Goal: Information Seeking & Learning: Find specific page/section

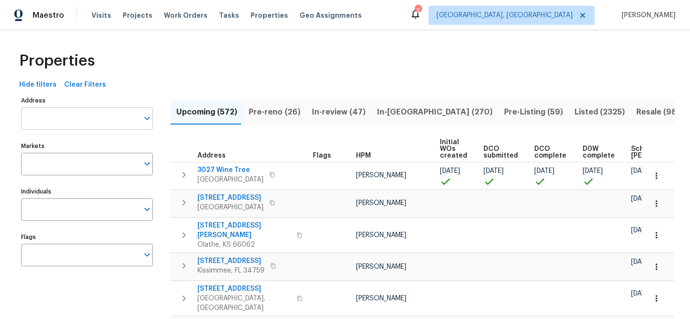
click at [111, 124] on input "Address" at bounding box center [79, 118] width 117 height 23
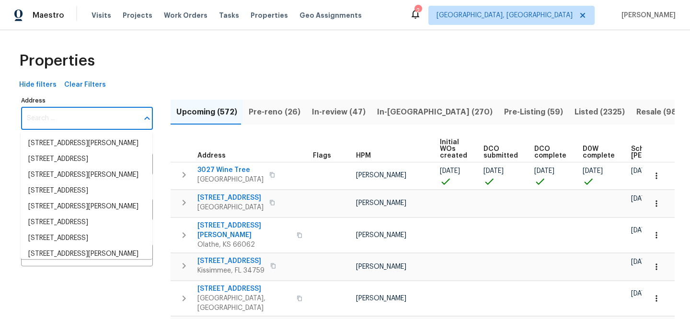
paste input "[STREET_ADDRESS]"
type input "[STREET_ADDRESS]"
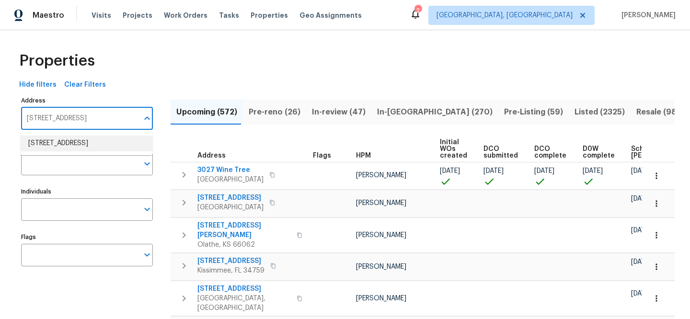
click at [107, 138] on li "2711 Monterey Ave SE Albuquerque NM 87106" at bounding box center [87, 144] width 132 height 16
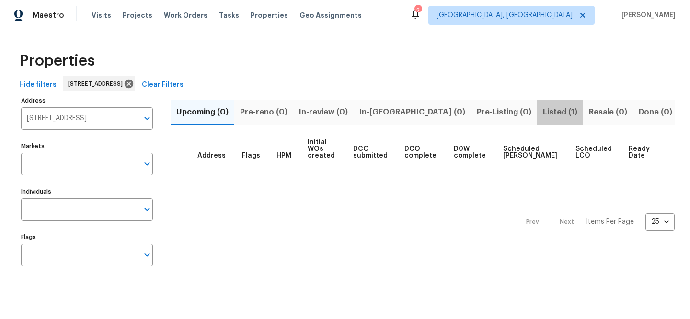
click at [543, 111] on span "Listed (1)" at bounding box center [560, 111] width 34 height 13
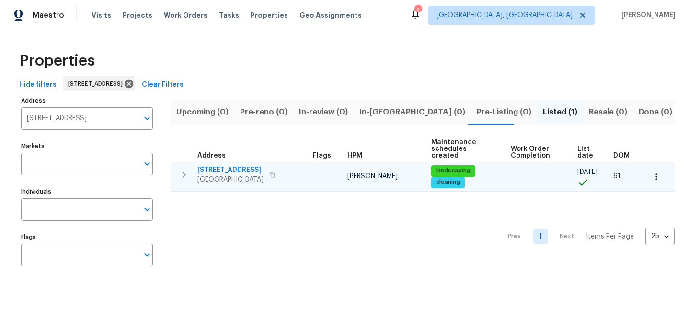
click at [239, 170] on span "[STREET_ADDRESS]" at bounding box center [230, 170] width 66 height 10
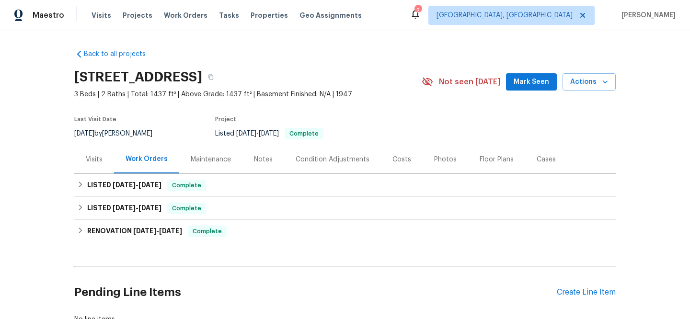
click at [99, 158] on div "Visits" at bounding box center [94, 159] width 40 height 28
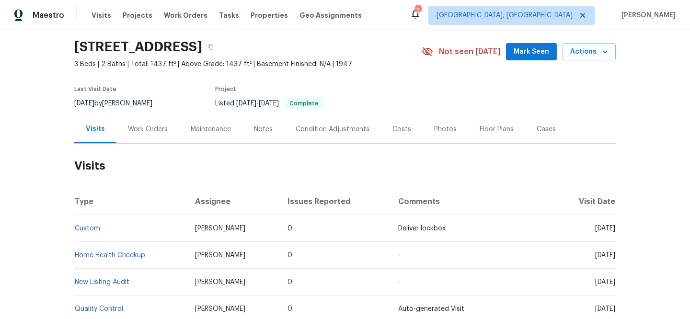
scroll to position [74, 0]
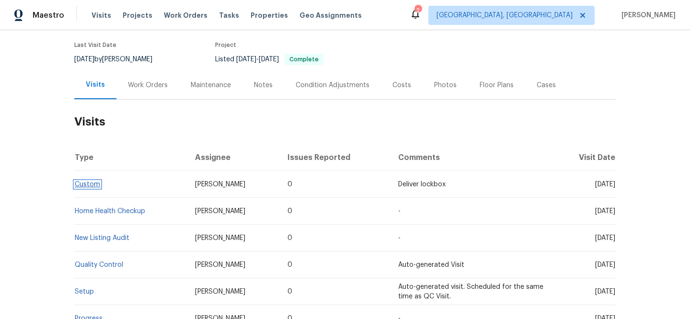
click at [86, 187] on link "Custom" at bounding box center [87, 184] width 25 height 7
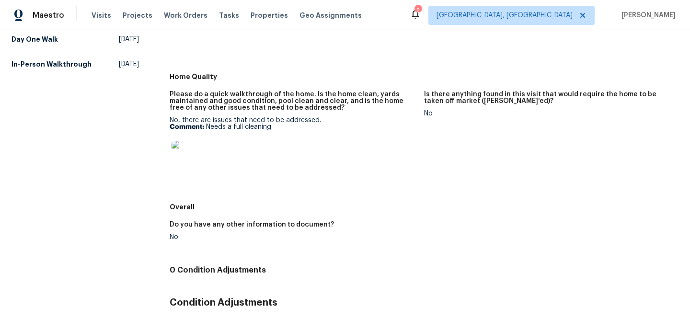
scroll to position [292, 0]
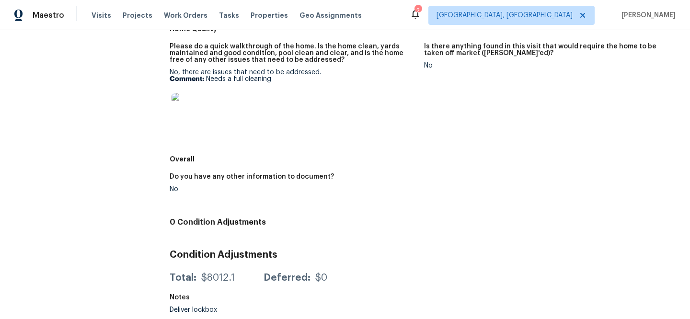
click at [190, 100] on img at bounding box center [186, 108] width 31 height 31
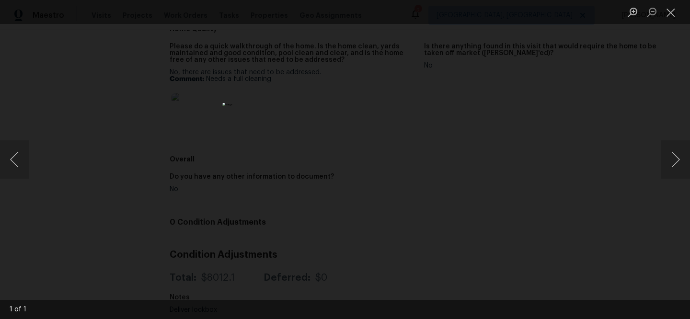
click at [576, 145] on div "Lightbox" at bounding box center [345, 159] width 690 height 319
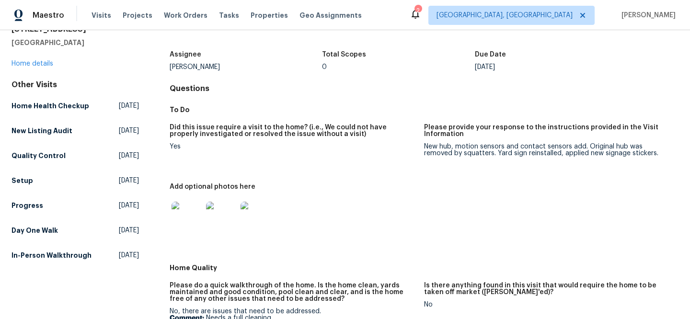
scroll to position [0, 0]
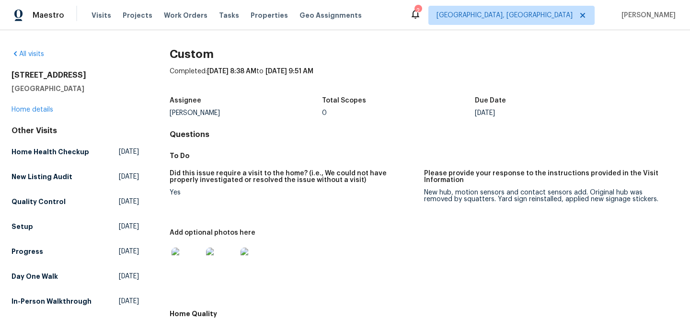
click at [51, 114] on div "[STREET_ADDRESS] Home details" at bounding box center [74, 92] width 127 height 44
click at [48, 112] on link "Home details" at bounding box center [32, 109] width 42 height 7
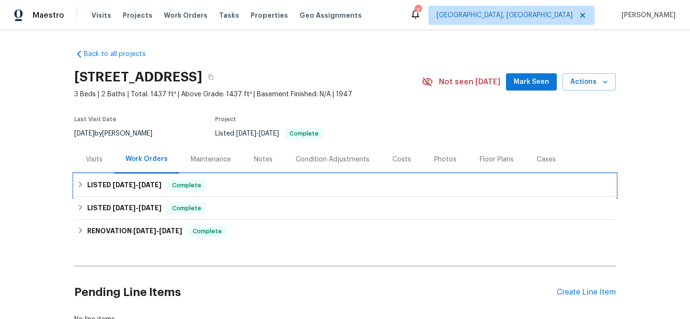
click at [238, 184] on div "LISTED [DATE] - [DATE] Complete" at bounding box center [344, 185] width 535 height 11
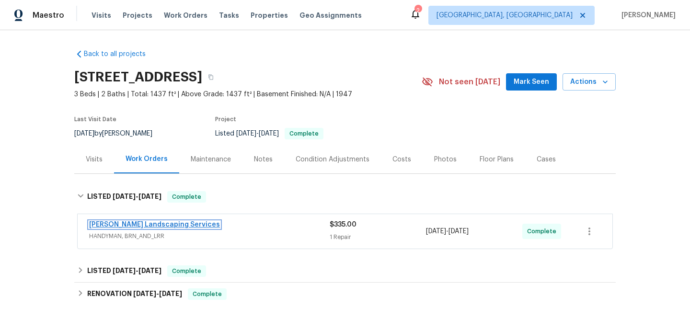
click at [163, 226] on link "[PERSON_NAME] Landscaping Services" at bounding box center [154, 224] width 131 height 7
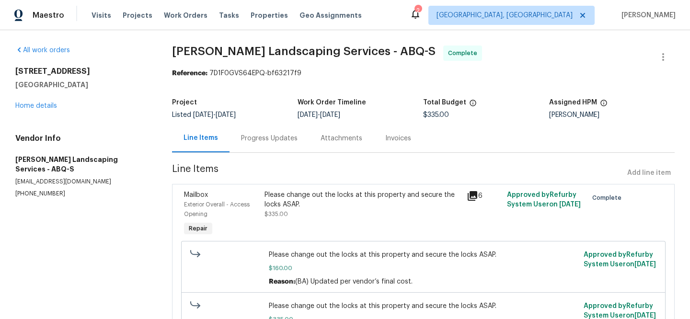
click at [391, 210] on div "Please change out the locks at this property and secure the locks ASAP. $335.00" at bounding box center [362, 204] width 196 height 29
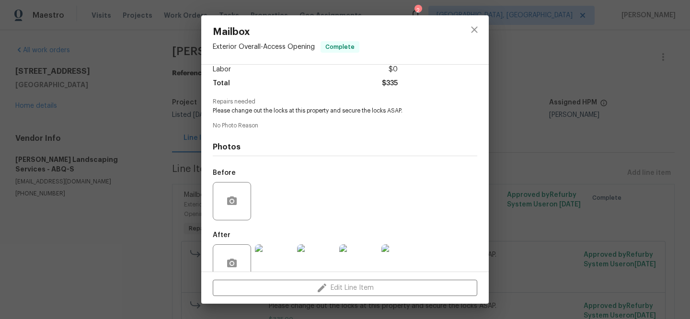
scroll to position [90, 0]
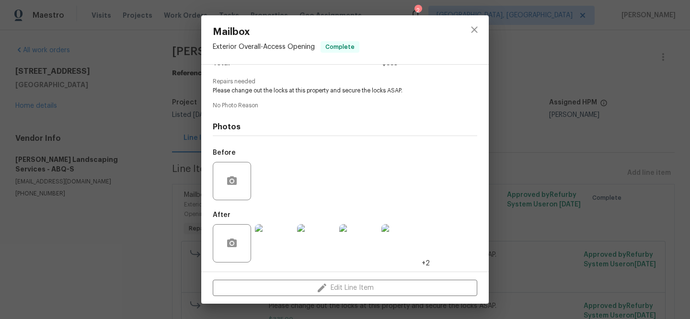
click at [281, 248] on img at bounding box center [274, 243] width 38 height 38
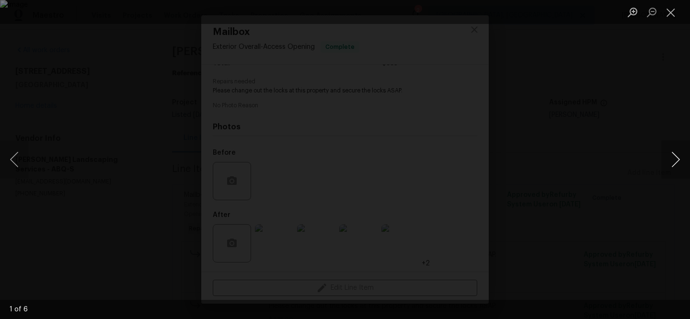
click at [669, 163] on button "Next image" at bounding box center [675, 159] width 29 height 38
click at [650, 72] on div "Lightbox" at bounding box center [345, 159] width 690 height 319
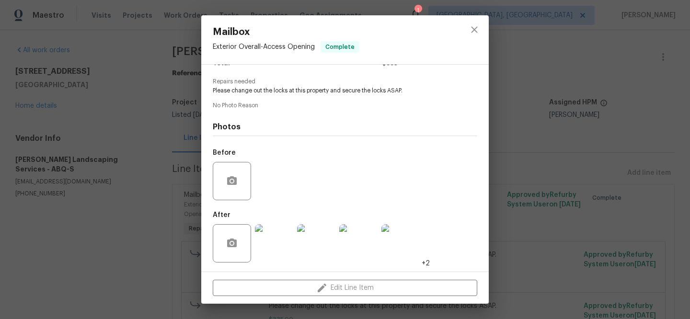
click at [670, 11] on div "Mailbox Exterior Overall - Access Opening Complete Vendor [PERSON_NAME] Landsca…" at bounding box center [345, 159] width 690 height 319
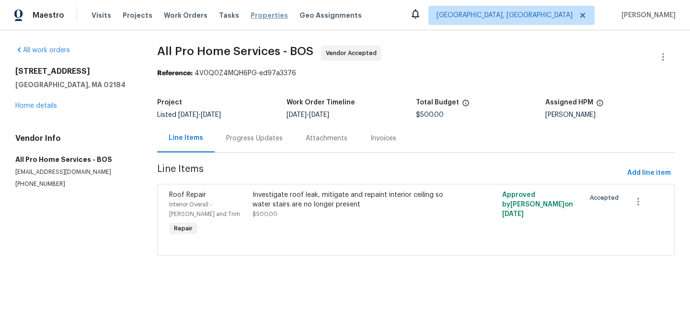
click at [250, 15] on span "Properties" at bounding box center [268, 16] width 37 height 10
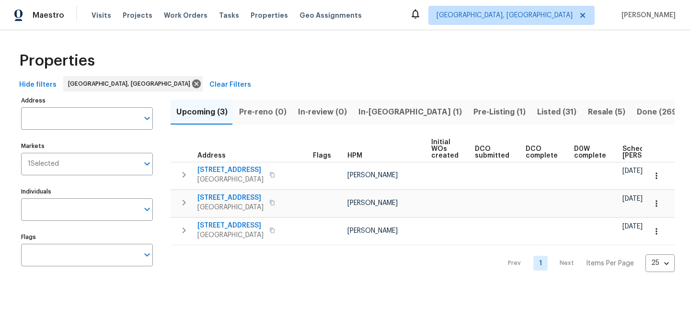
click at [209, 81] on span "Clear Filters" at bounding box center [230, 85] width 42 height 12
